Goal: Task Accomplishment & Management: Use online tool/utility

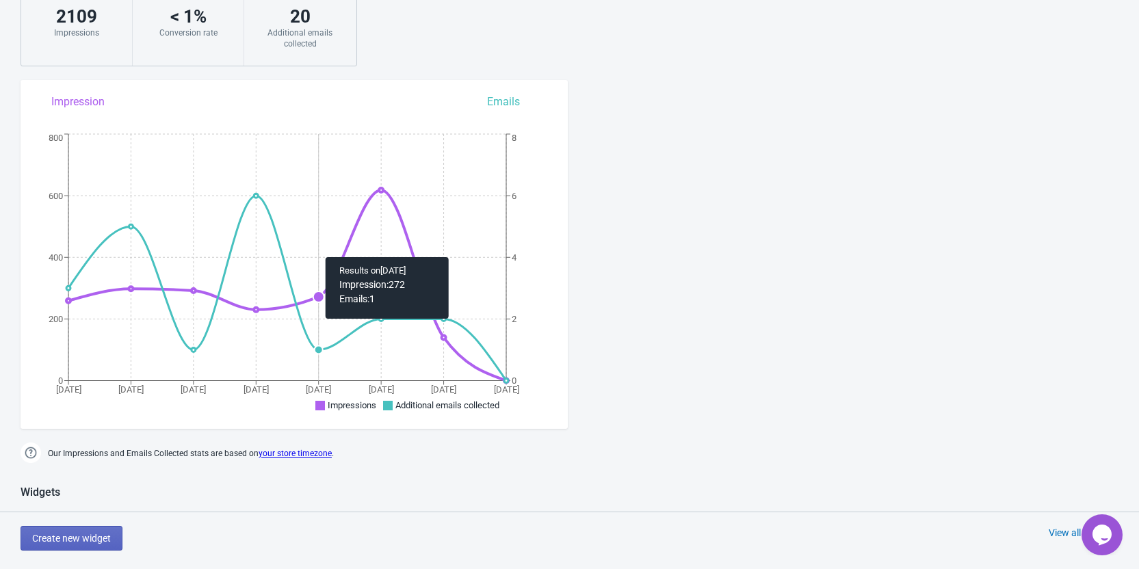
scroll to position [410, 0]
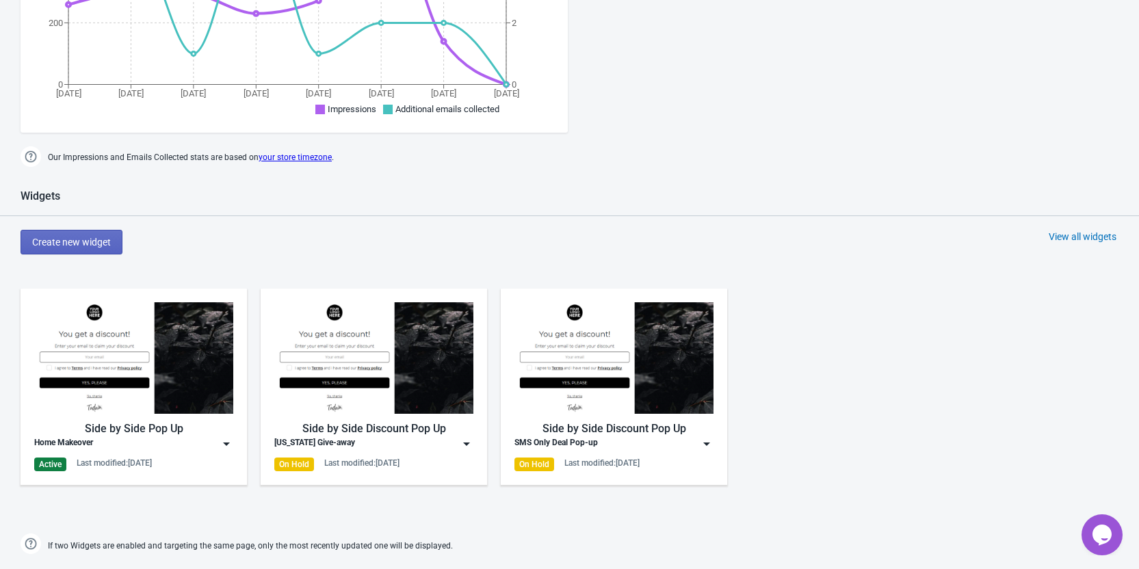
click at [199, 446] on div "Home Makeover" at bounding box center [133, 444] width 199 height 14
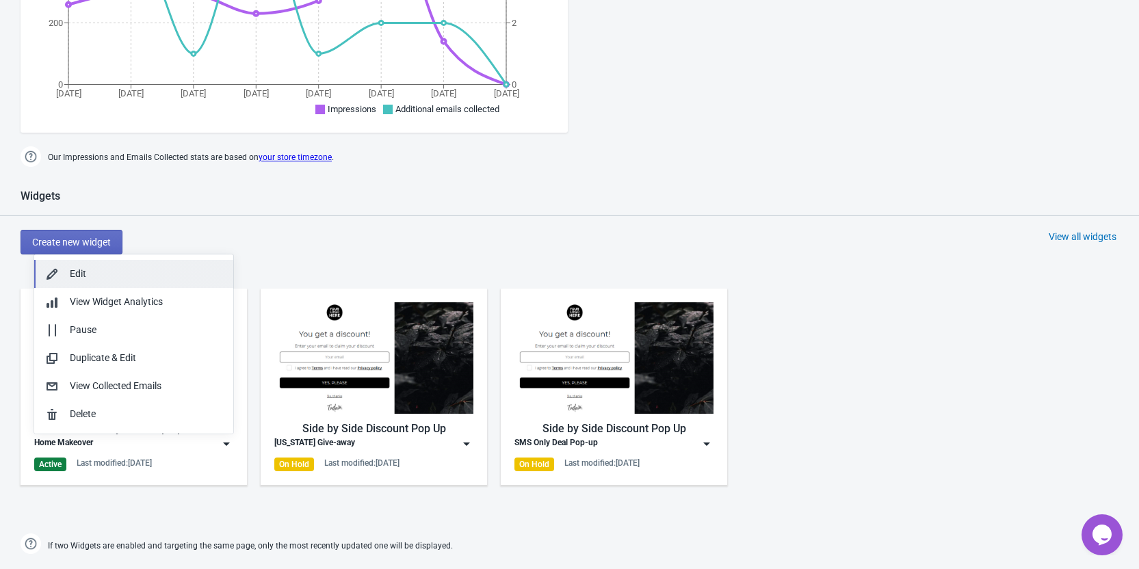
click at [114, 276] on div "Edit" at bounding box center [146, 274] width 152 height 14
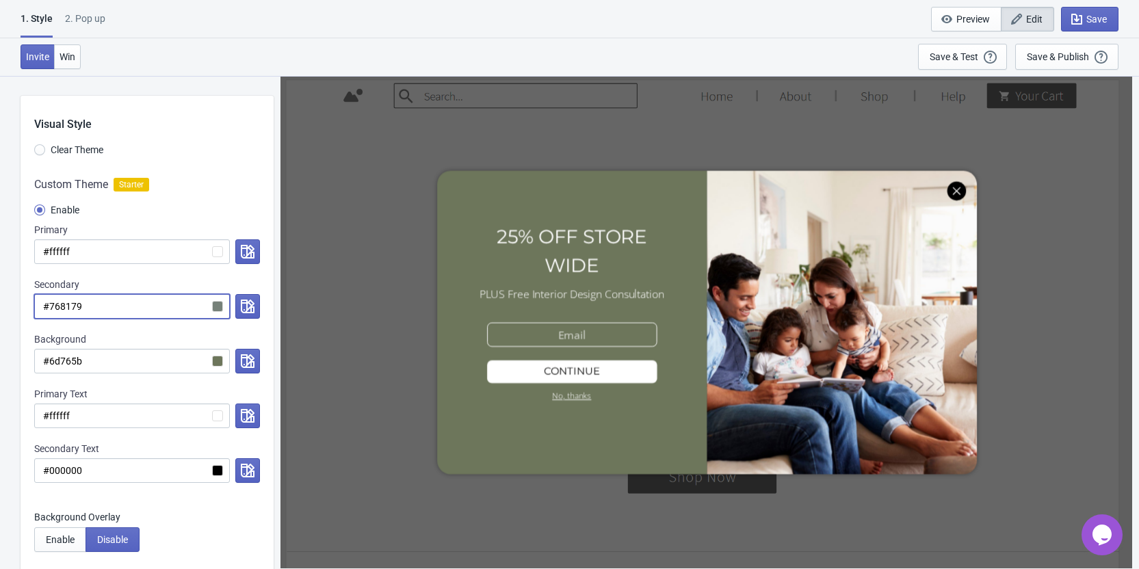
click at [64, 306] on input "#768179" at bounding box center [132, 306] width 196 height 25
radio input "true"
type input "#f"
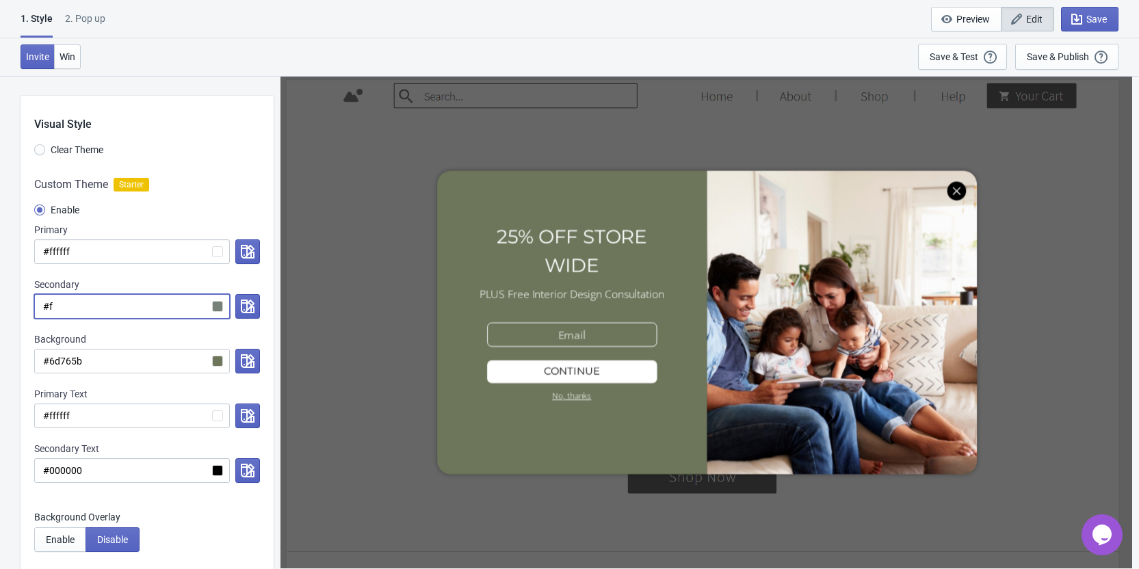
radio input "true"
type input "#ff"
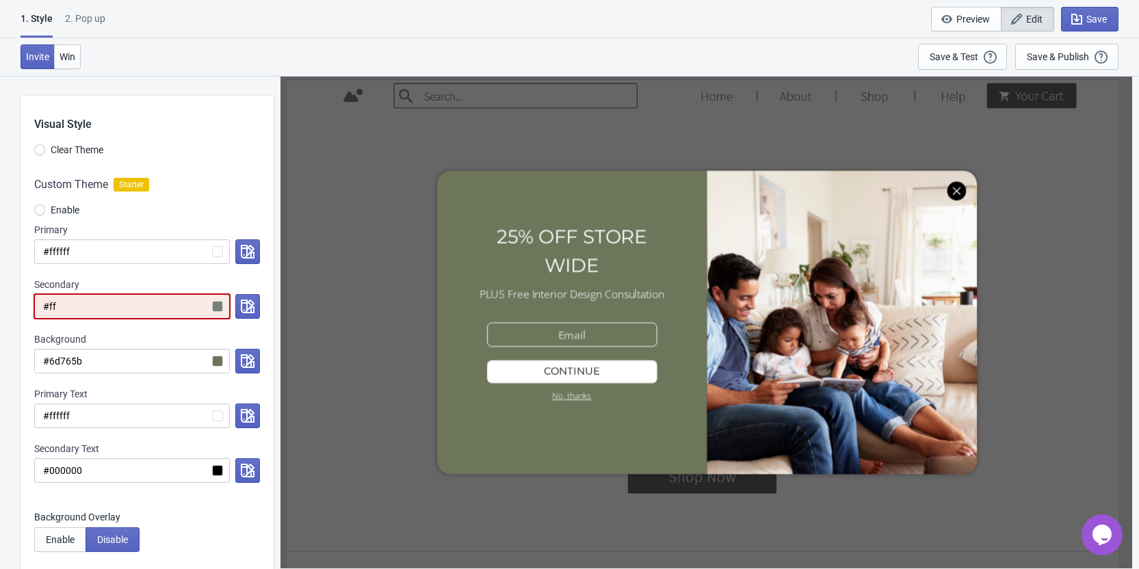
radio input "true"
type input "#fff"
radio input "true"
type input "#ffff"
radio input "true"
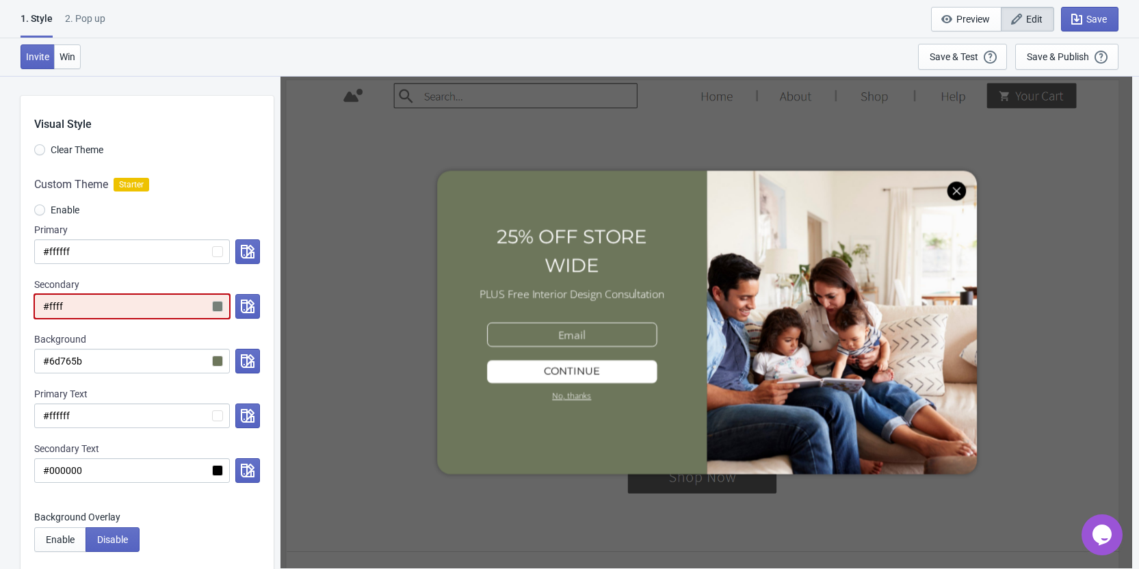
type input "#fffff"
radio input "true"
type input "#ffffff"
click at [22, 446] on div "Custom Theme Starter Enable Primary #ffffff Secondary #ffffff Background #6d765…" at bounding box center [147, 336] width 253 height 347
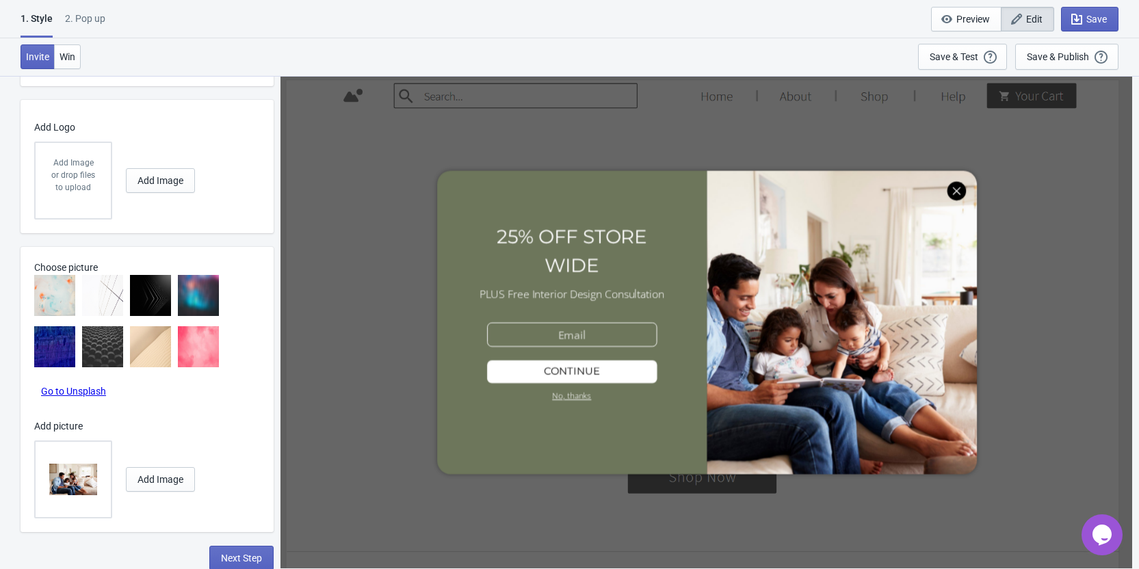
scroll to position [862, 0]
click at [223, 557] on span "Next Step" at bounding box center [241, 556] width 41 height 11
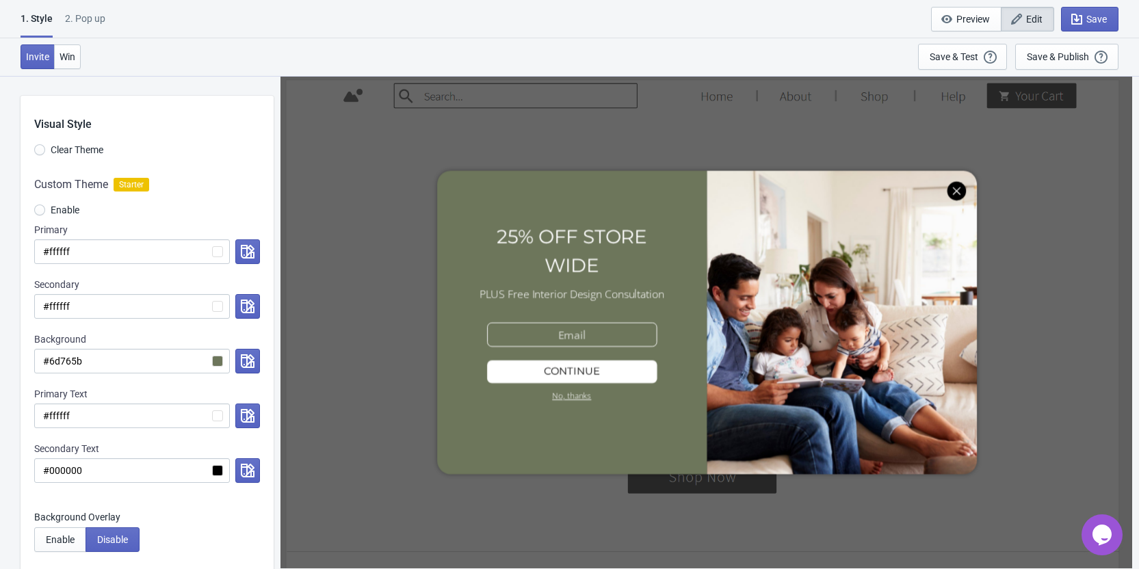
select select "homepageOnly"
select select "once"
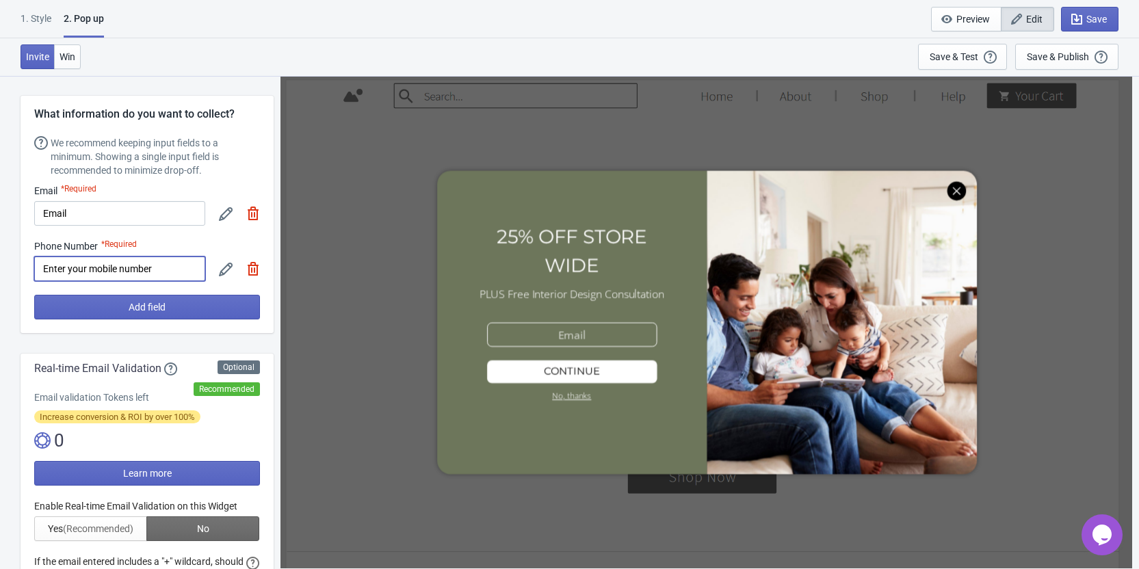
click at [155, 271] on input "Enter your mobile number" at bounding box center [119, 268] width 171 height 25
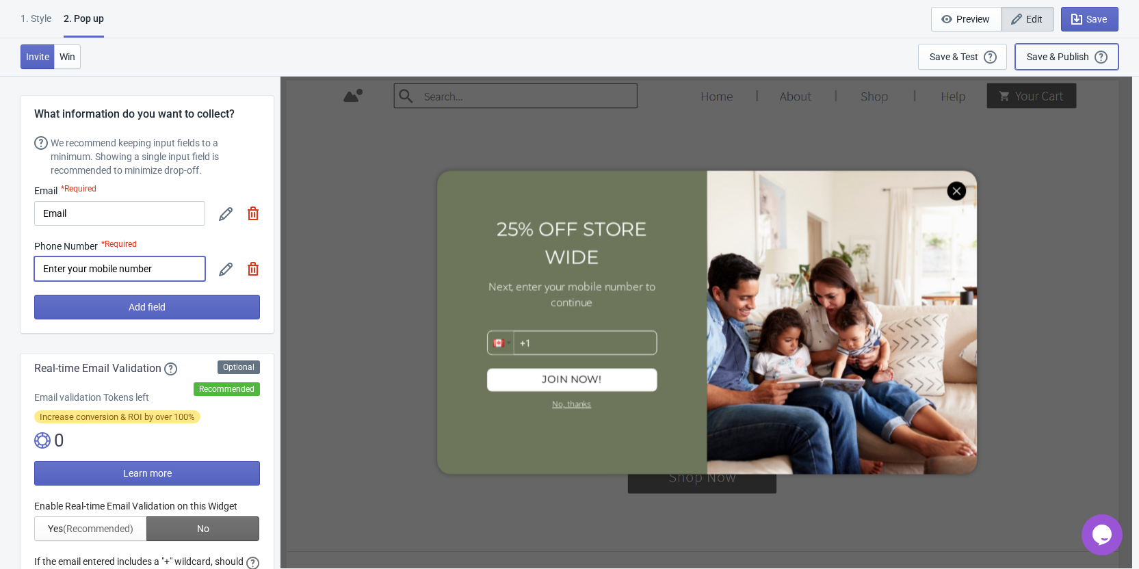
click at [1065, 62] on div "Save & Publish This option will save your Widget so that it will be visible to …" at bounding box center [1066, 56] width 80 height 15
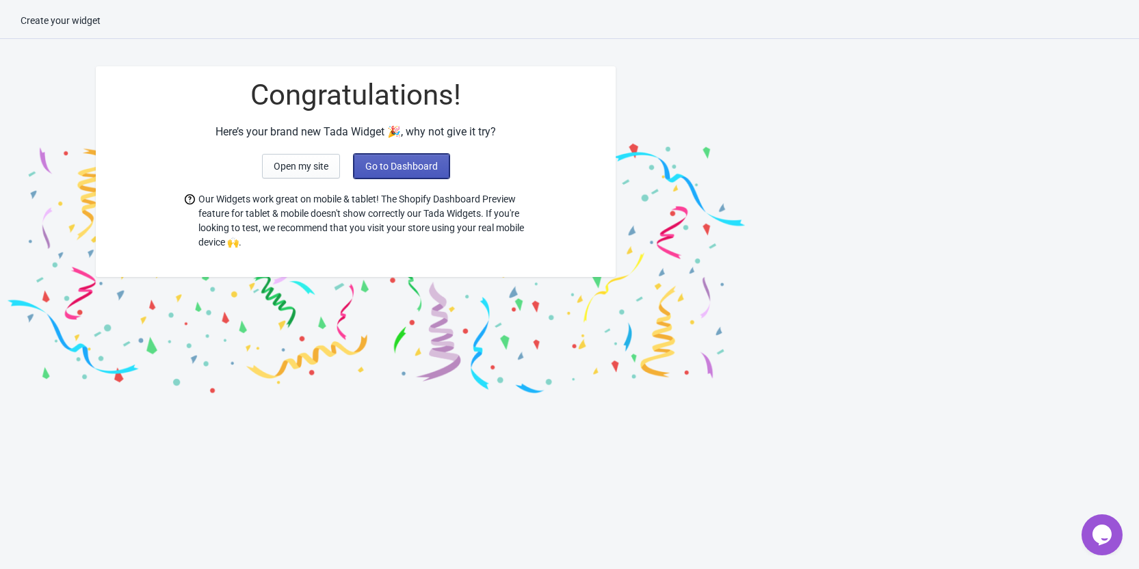
click at [368, 162] on span "Go to Dashboard" at bounding box center [401, 166] width 72 height 11
